Goal: Transaction & Acquisition: Book appointment/travel/reservation

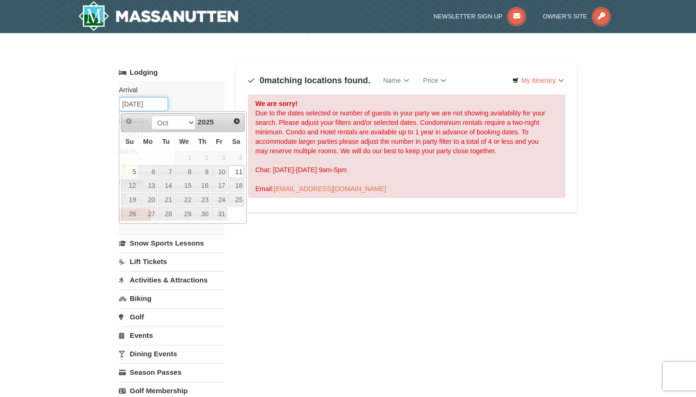
click at [159, 106] on input "10/11/2025" at bounding box center [143, 104] width 49 height 14
click at [221, 171] on link "10" at bounding box center [219, 171] width 16 height 13
type input "10/10/2025"
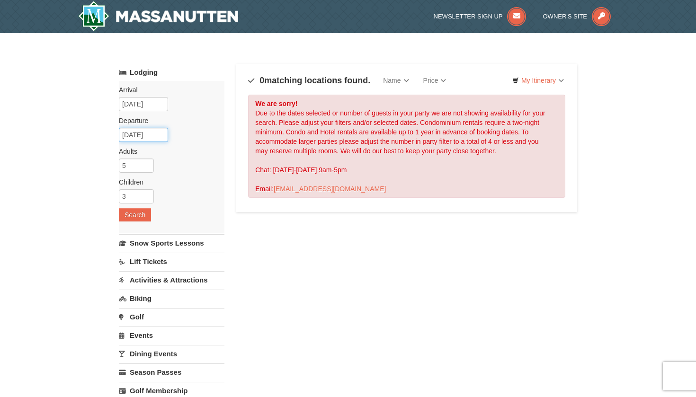
click at [150, 132] on input "10/12/2025" at bounding box center [143, 135] width 49 height 14
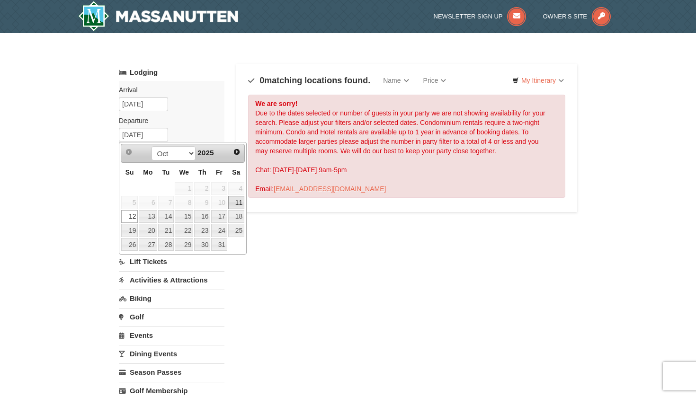
click at [239, 203] on link "11" at bounding box center [236, 202] width 16 height 13
type input "10/11/2025"
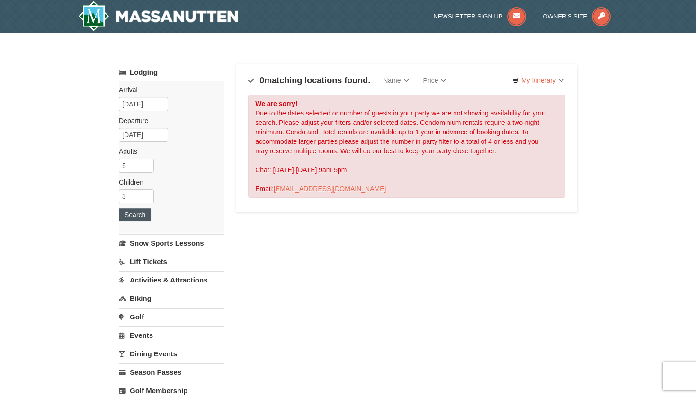
click at [133, 212] on button "Search" at bounding box center [135, 214] width 32 height 13
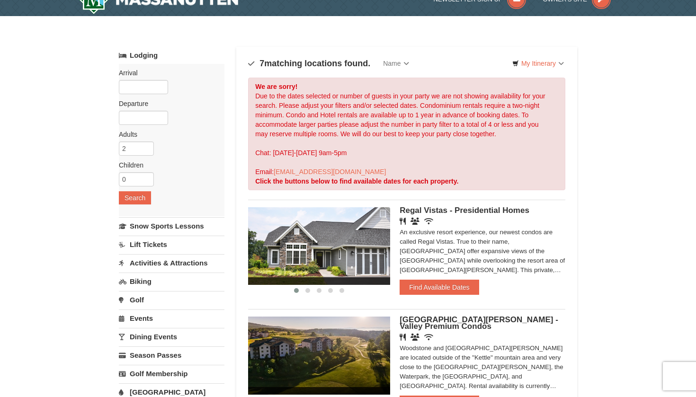
scroll to position [14, 0]
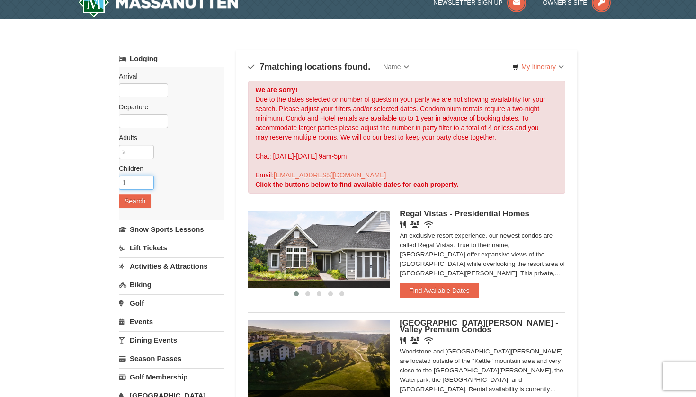
click at [147, 179] on input "1" at bounding box center [136, 183] width 35 height 14
type input "2"
click at [147, 179] on input "2" at bounding box center [136, 183] width 35 height 14
click at [145, 87] on input "text" at bounding box center [143, 90] width 49 height 14
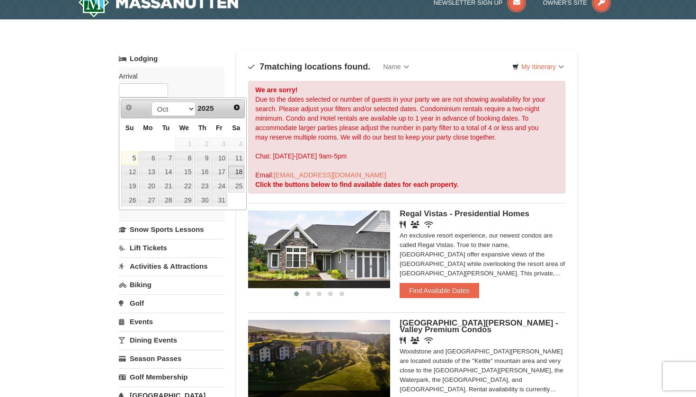
click at [240, 170] on link "18" at bounding box center [236, 172] width 16 height 13
type input "[DATE]"
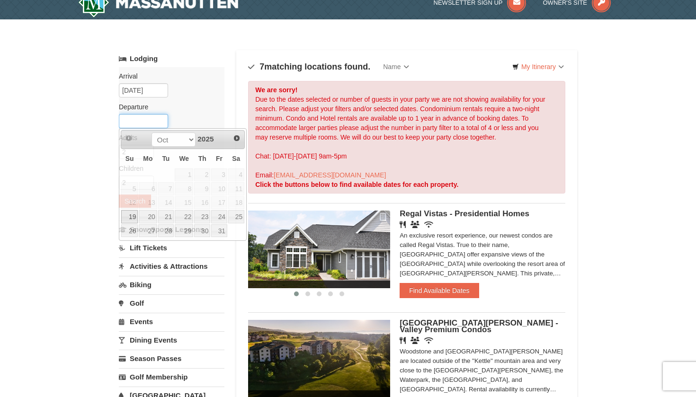
click at [150, 123] on input "text" at bounding box center [143, 121] width 49 height 14
click at [127, 221] on link "19" at bounding box center [129, 216] width 17 height 13
type input "[DATE]"
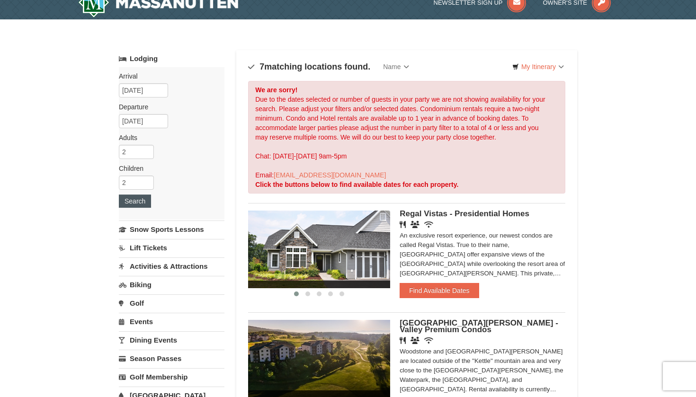
click at [137, 198] on button "Search" at bounding box center [135, 201] width 32 height 13
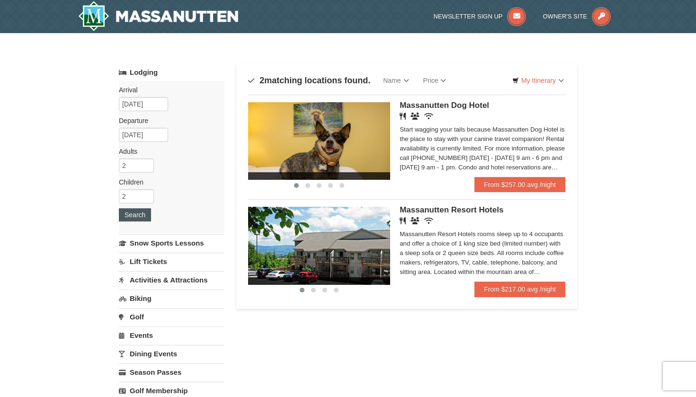
click at [135, 215] on button "Search" at bounding box center [135, 214] width 32 height 13
click at [529, 292] on link "From $217.00 avg /night" at bounding box center [519, 289] width 91 height 15
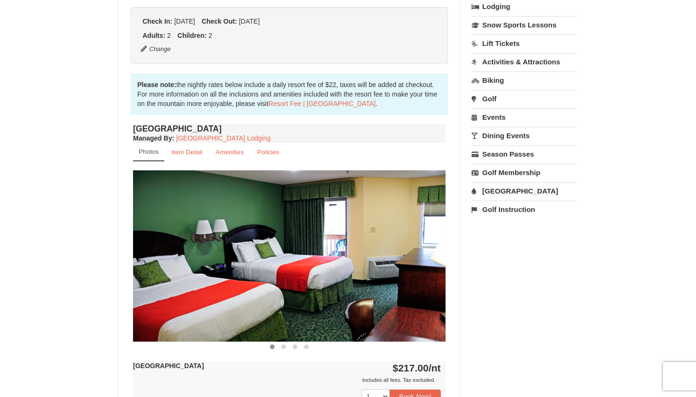
scroll to position [227, 0]
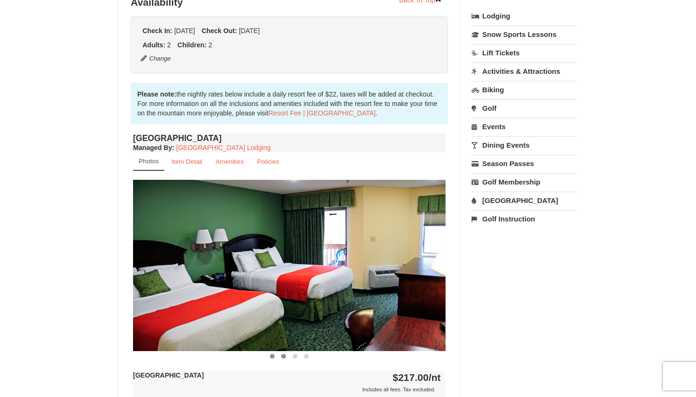
click at [280, 358] on button at bounding box center [283, 356] width 11 height 9
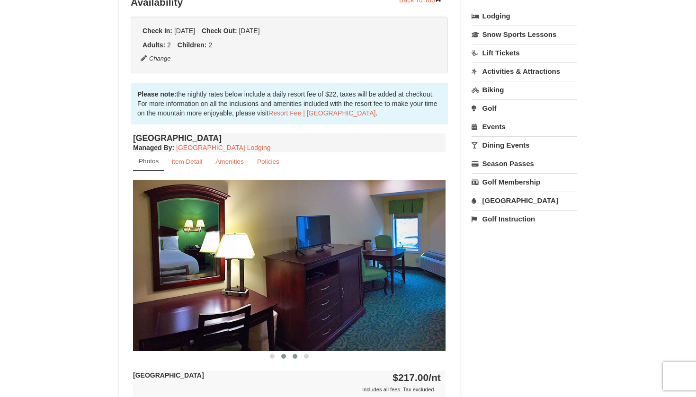
click at [292, 358] on button at bounding box center [294, 356] width 11 height 9
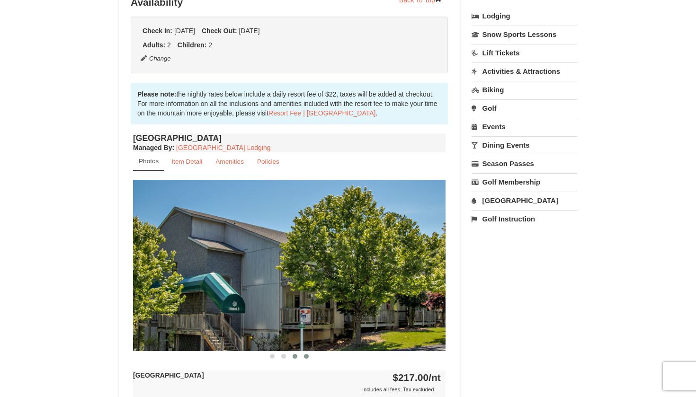
click at [306, 358] on span at bounding box center [306, 356] width 5 height 5
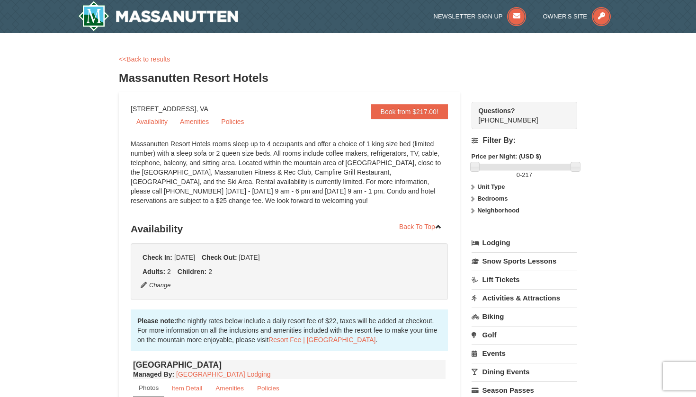
scroll to position [0, 0]
click at [419, 110] on link "Book from $217.00!" at bounding box center [409, 111] width 77 height 15
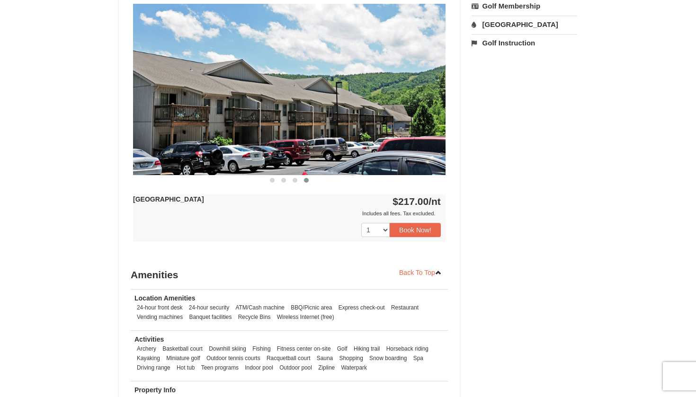
scroll to position [404, 0]
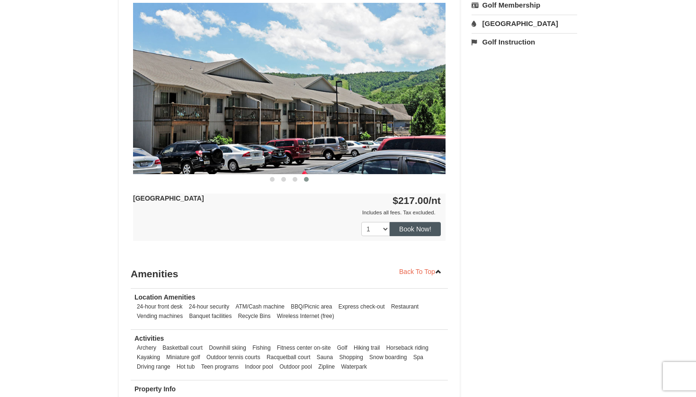
click at [421, 228] on button "Book Now!" at bounding box center [415, 229] width 51 height 14
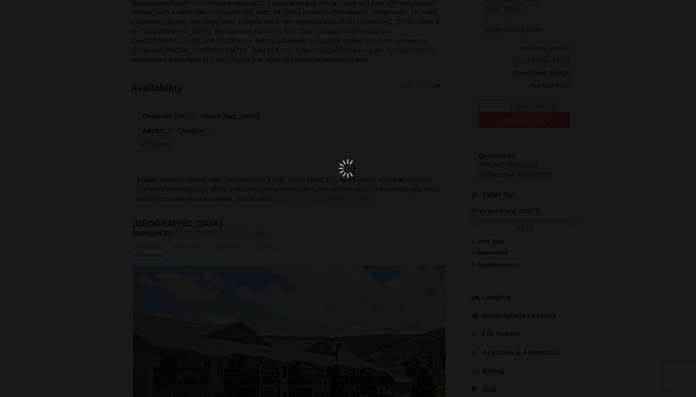
scroll to position [92, 0]
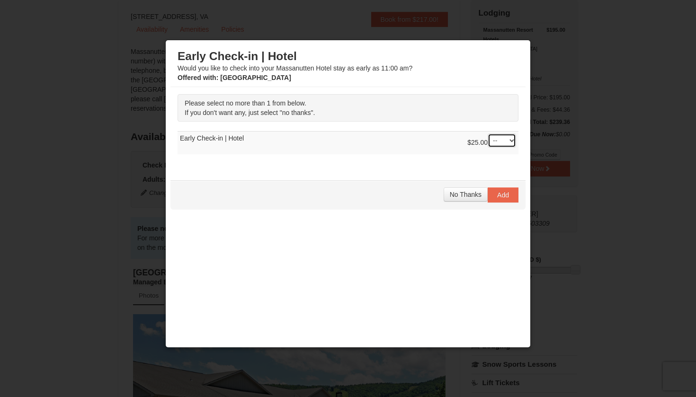
select select "1"
click at [508, 192] on span "Add" at bounding box center [503, 195] width 12 height 8
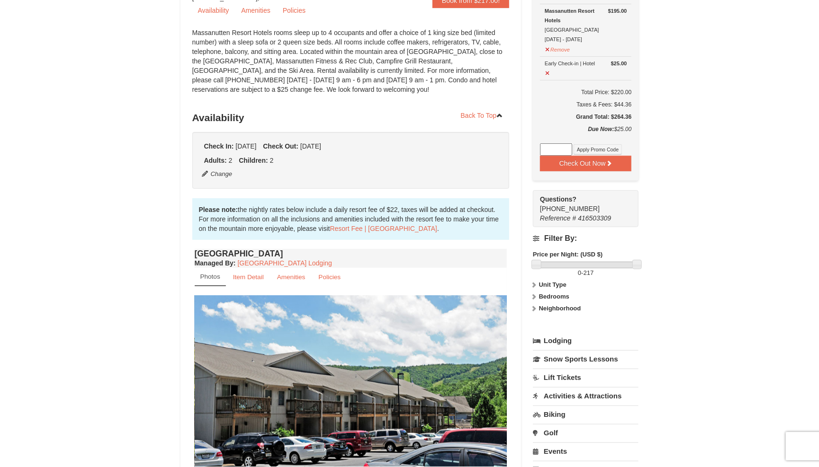
scroll to position [0, 0]
